Goal: Task Accomplishment & Management: Use online tool/utility

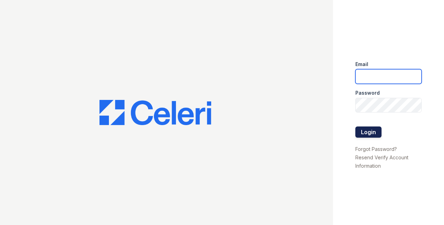
type input "nkassem@trinity-pm.com"
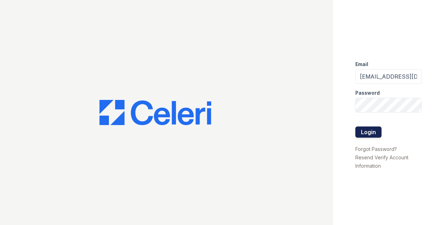
click at [367, 130] on button "Login" at bounding box center [368, 131] width 26 height 11
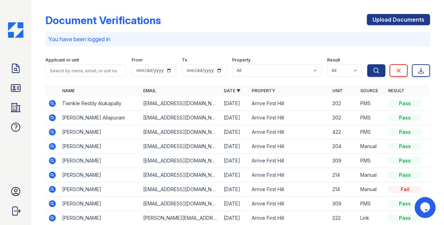
click at [51, 106] on icon at bounding box center [52, 103] width 7 height 7
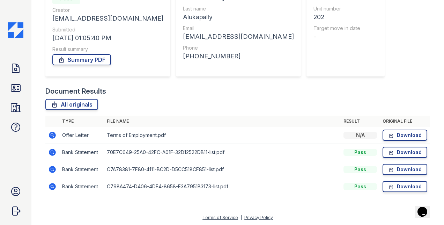
scroll to position [86, 0]
